Goal: Check status: Check status

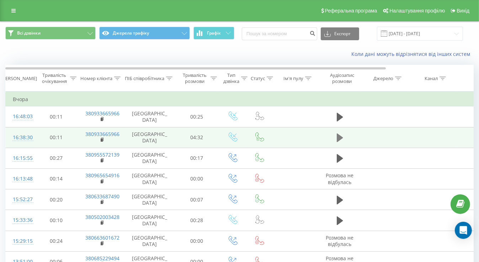
click at [338, 137] on icon at bounding box center [340, 137] width 6 height 9
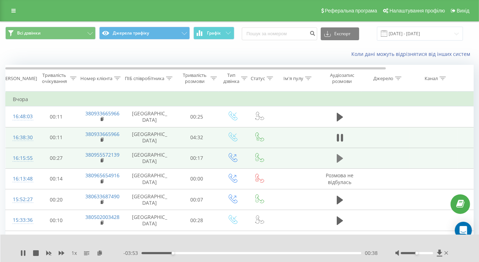
click at [338, 157] on icon at bounding box center [340, 158] width 6 height 9
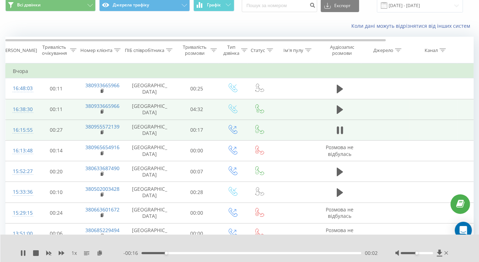
scroll to position [71, 0]
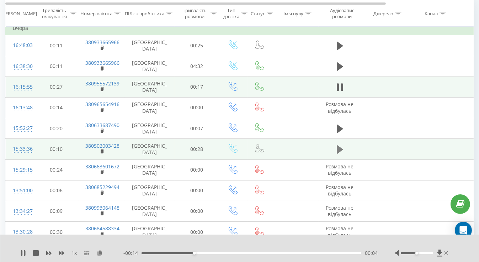
click at [338, 148] on icon at bounding box center [340, 149] width 6 height 9
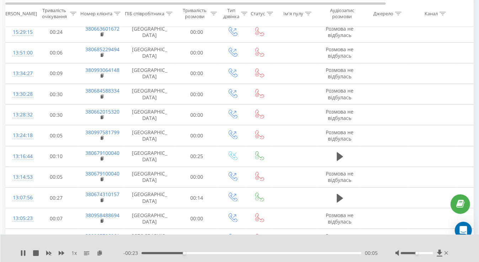
scroll to position [213, 0]
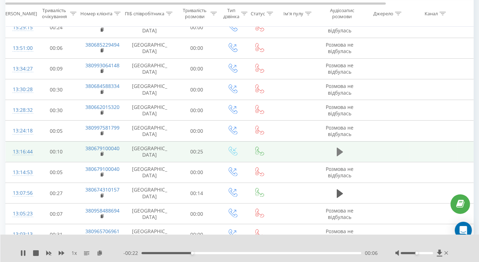
click at [340, 150] on icon at bounding box center [340, 152] width 6 height 9
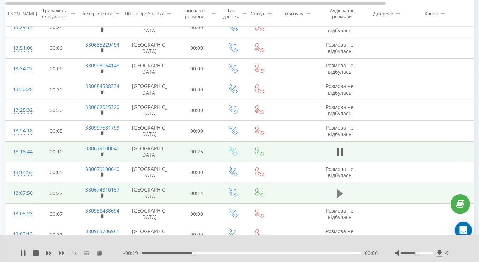
click at [338, 189] on icon at bounding box center [340, 193] width 6 height 9
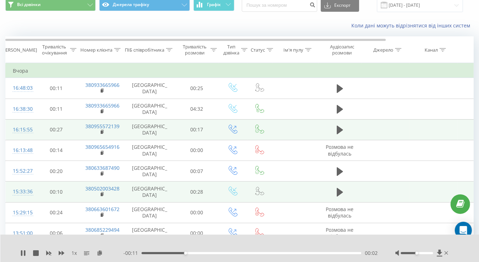
scroll to position [0, 0]
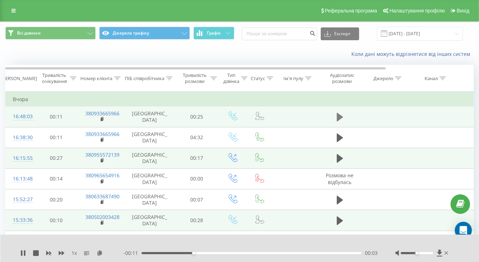
click at [338, 116] on icon at bounding box center [340, 117] width 6 height 9
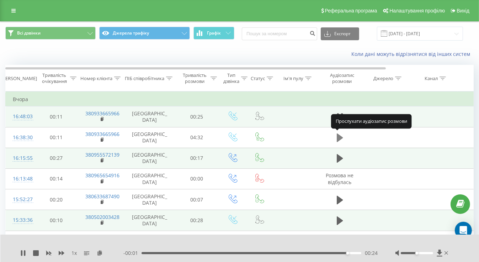
click at [338, 136] on icon at bounding box center [340, 137] width 6 height 9
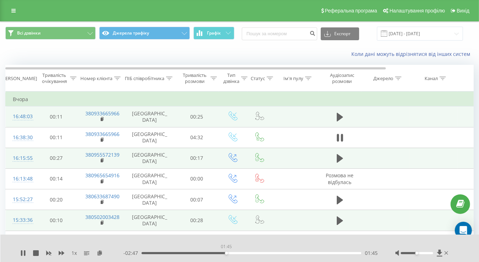
click at [226, 253] on div "01:45" at bounding box center [252, 253] width 220 height 2
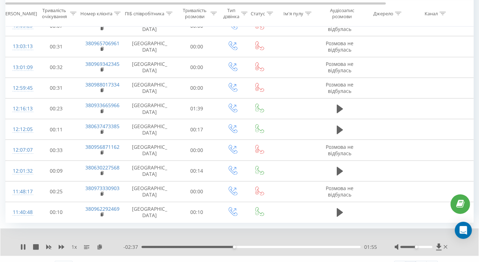
scroll to position [414, 0]
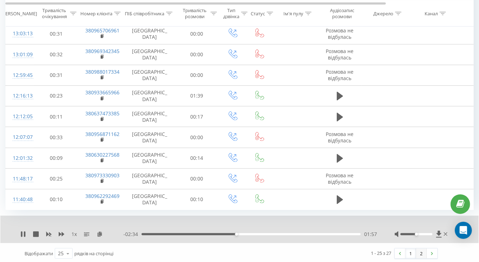
click at [419, 251] on link "2" at bounding box center [421, 253] width 11 height 10
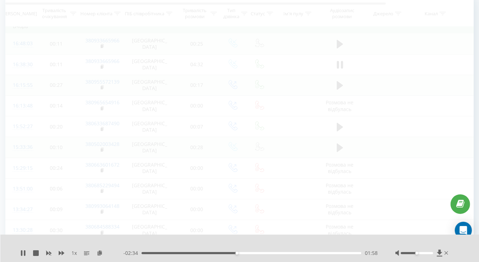
scroll to position [43, 0]
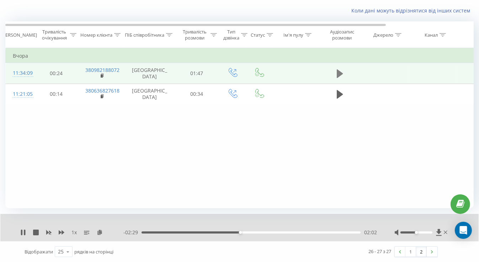
click at [337, 72] on icon at bounding box center [340, 73] width 6 height 9
click at [343, 73] on icon at bounding box center [342, 74] width 2 height 8
